Goal: Transaction & Acquisition: Purchase product/service

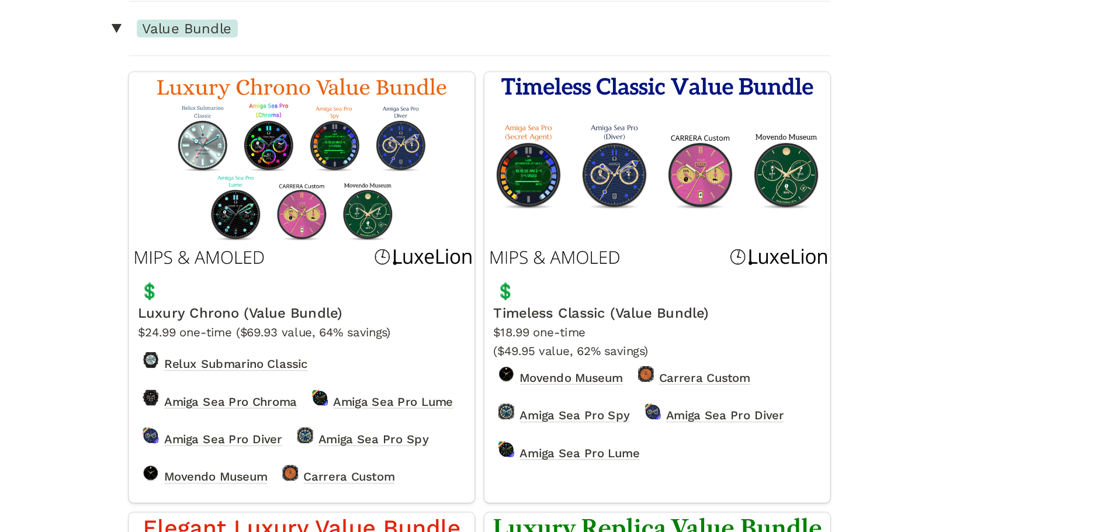
scroll to position [1660, 0]
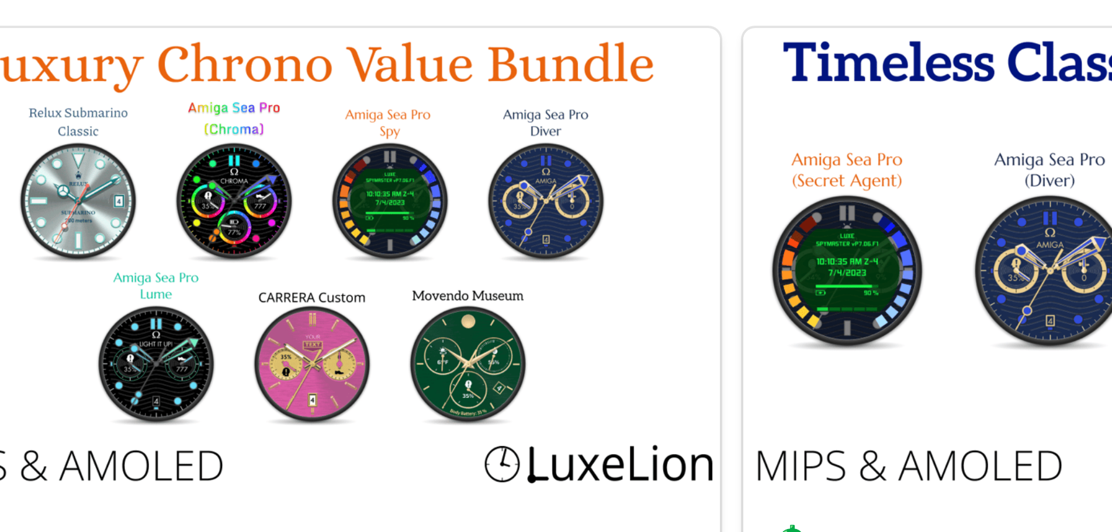
click at [458, 323] on link "Luxury Chrono (Value Bundle)" at bounding box center [451, 386] width 204 height 254
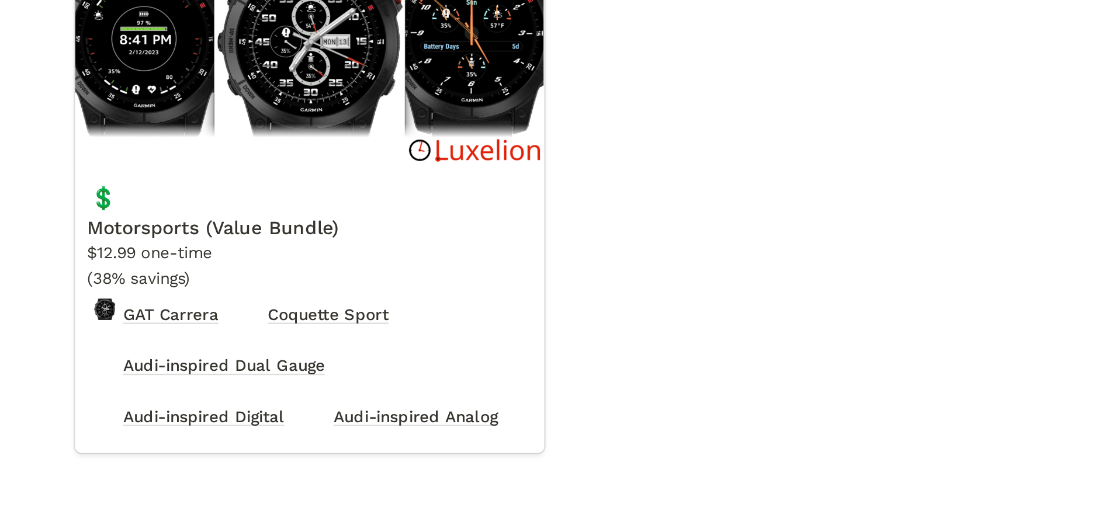
scroll to position [2171, 0]
